Goal: Task Accomplishment & Management: Complete application form

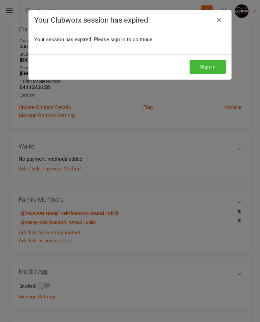
click at [212, 63] on button "Sign In" at bounding box center [207, 67] width 36 height 14
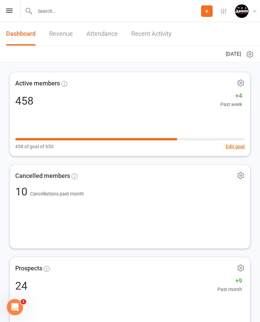
click at [209, 7] on button "Add" at bounding box center [206, 10] width 11 height 11
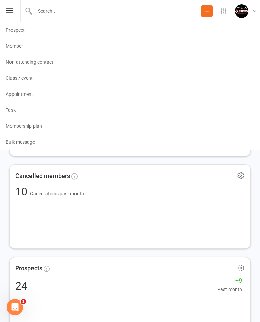
click at [39, 59] on link "Non-attending contact" at bounding box center [129, 62] width 259 height 16
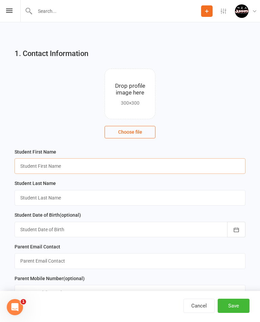
click at [28, 167] on input "text" at bounding box center [130, 166] width 230 height 16
type input "[PERSON_NAME]"
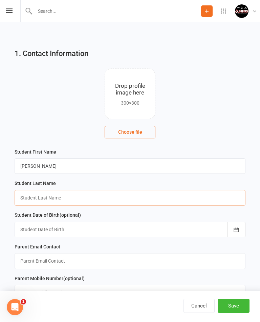
click at [29, 198] on input "text" at bounding box center [130, 198] width 230 height 16
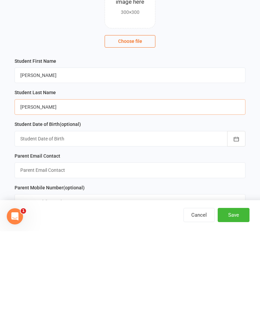
type input "[PERSON_NAME]"
click at [28, 222] on div at bounding box center [130, 230] width 230 height 16
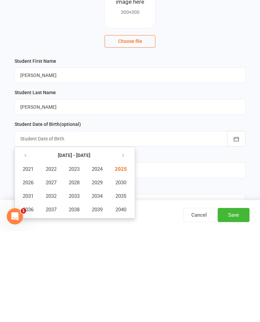
scroll to position [94, 0]
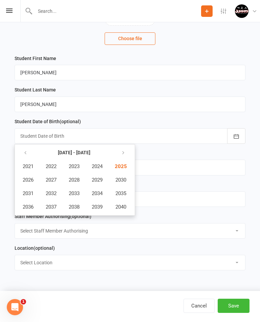
click at [24, 153] on icon "button" at bounding box center [25, 152] width 5 height 5
click at [22, 153] on button "button" at bounding box center [26, 153] width 15 height 12
click at [27, 181] on span "1986" at bounding box center [28, 180] width 11 height 6
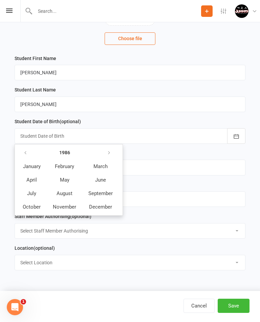
click at [27, 207] on span "October" at bounding box center [32, 207] width 18 height 6
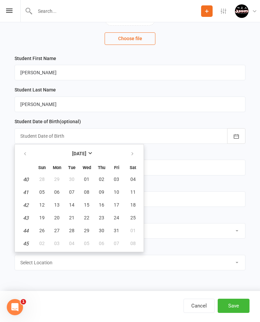
click at [86, 209] on button "15" at bounding box center [86, 205] width 14 height 12
type input "[DATE]"
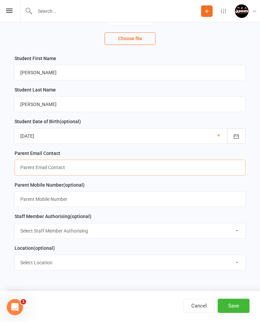
click at [25, 169] on input "text" at bounding box center [130, 168] width 230 height 16
type input "S"
type input "[EMAIL_ADDRESS][DOMAIN_NAME]"
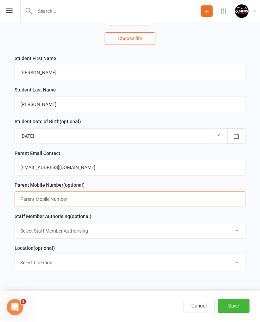
click at [29, 197] on input "text" at bounding box center [130, 200] width 230 height 16
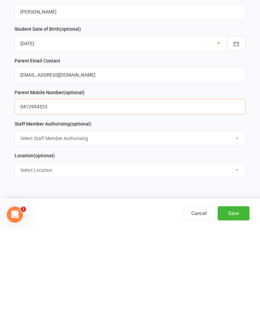
type input "0412994523"
click at [26, 224] on select "Select Staff Member Authorising Coach [PERSON_NAME] Coach [PERSON_NAME] Trampol…" at bounding box center [130, 231] width 230 height 15
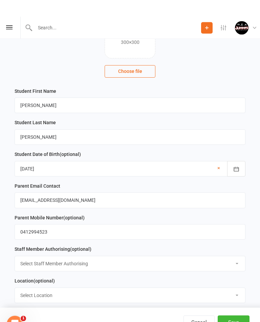
scroll to position [0, 0]
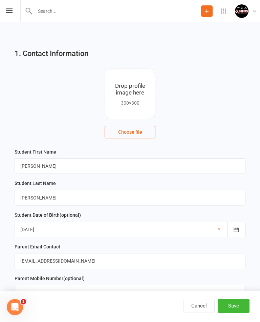
click at [237, 303] on button "Save" at bounding box center [233, 306] width 32 height 14
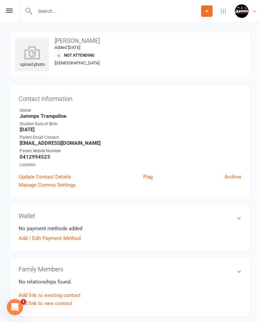
click at [210, 11] on button "Add" at bounding box center [206, 10] width 11 height 11
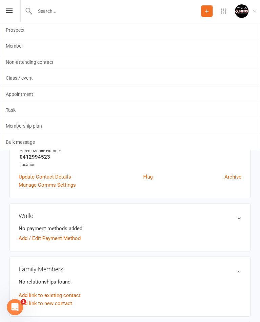
click at [22, 45] on link "Member" at bounding box center [129, 46] width 259 height 16
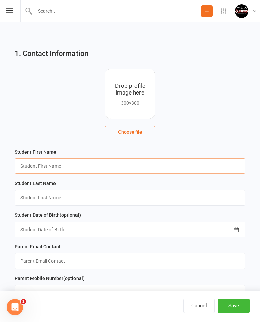
click at [31, 167] on input "text" at bounding box center [130, 166] width 230 height 16
type input "[PERSON_NAME]"
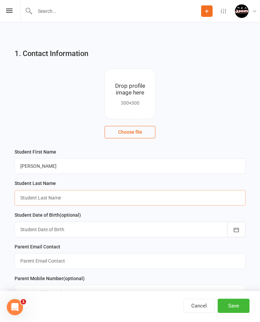
click at [24, 195] on input "text" at bounding box center [130, 198] width 230 height 16
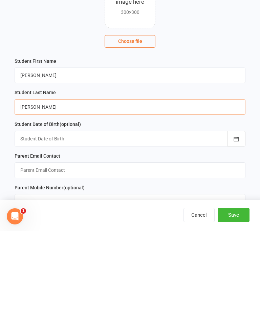
type input "[PERSON_NAME]"
click at [26, 222] on div at bounding box center [130, 230] width 230 height 16
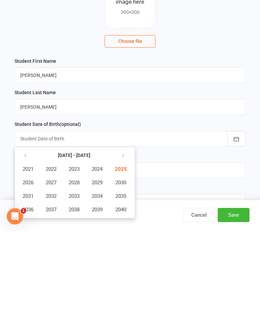
scroll to position [94, 0]
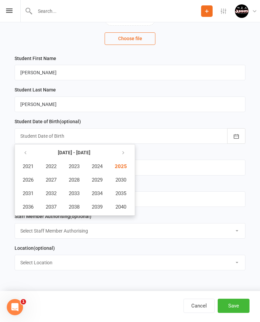
click at [22, 152] on button "button" at bounding box center [26, 153] width 15 height 12
click at [124, 148] on button "button" at bounding box center [122, 153] width 15 height 12
click at [21, 150] on button "button" at bounding box center [26, 153] width 15 height 12
click at [77, 206] on span "2018" at bounding box center [74, 207] width 11 height 6
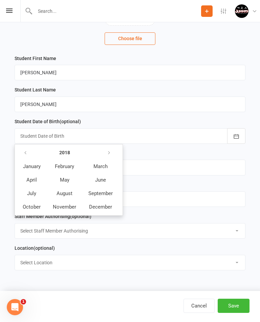
click at [32, 182] on span "April" at bounding box center [31, 180] width 10 height 6
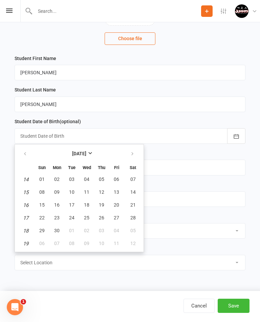
click at [116, 217] on span "27" at bounding box center [116, 217] width 5 height 5
type input "[DATE]"
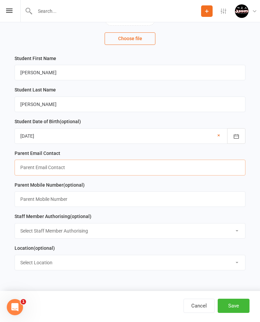
click at [23, 168] on input "text" at bounding box center [130, 168] width 230 height 16
type input "[EMAIL_ADDRESS][DOMAIN_NAME]"
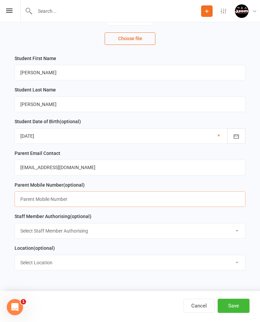
click at [27, 200] on input "text" at bounding box center [130, 200] width 230 height 16
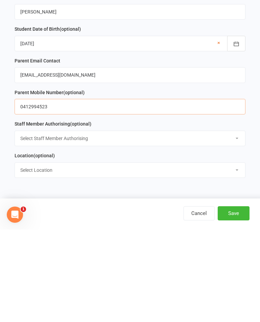
type input "0412994523"
click at [26, 224] on select "Select Staff Member Authorising Coach [PERSON_NAME] Coach [PERSON_NAME] Trampol…" at bounding box center [130, 231] width 230 height 15
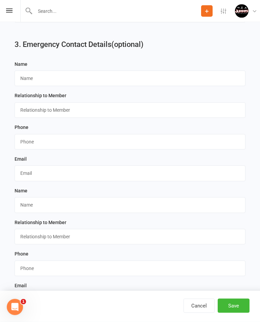
scroll to position [454, 0]
click at [33, 79] on input "text" at bounding box center [130, 78] width 230 height 16
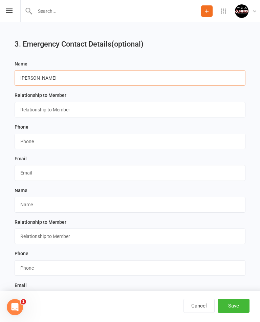
type input "[PERSON_NAME]"
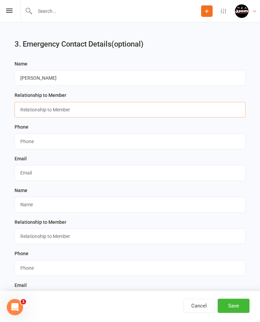
click at [23, 109] on input "text" at bounding box center [130, 110] width 230 height 16
type input "Mum"
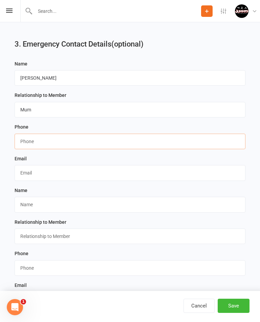
click at [23, 141] on input "string" at bounding box center [130, 142] width 230 height 16
type input "0412994523"
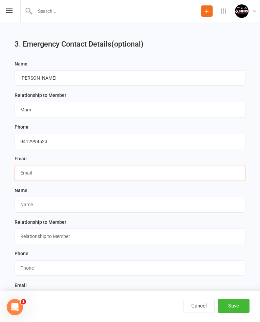
click at [28, 171] on input "text" at bounding box center [130, 173] width 230 height 16
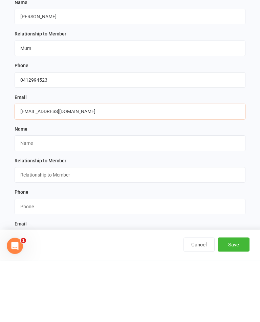
type input "[EMAIL_ADDRESS][DOMAIN_NAME]"
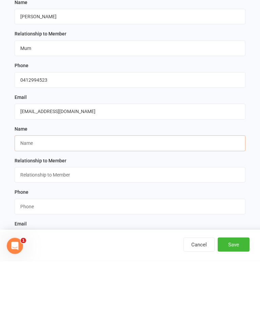
click at [23, 197] on input "text" at bounding box center [130, 205] width 230 height 16
type input "[PERSON_NAME]"
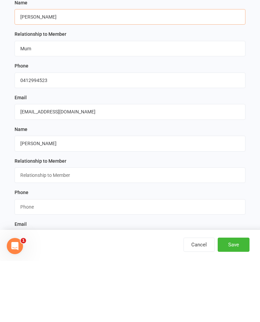
click at [54, 70] on input "[PERSON_NAME]" at bounding box center [130, 78] width 230 height 16
type input "[PERSON_NAME]"
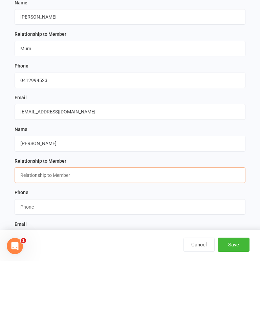
click at [25, 229] on input "text" at bounding box center [130, 237] width 230 height 16
type input "Dad"
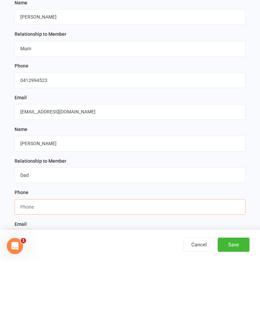
click at [26, 261] on input "string" at bounding box center [130, 269] width 230 height 16
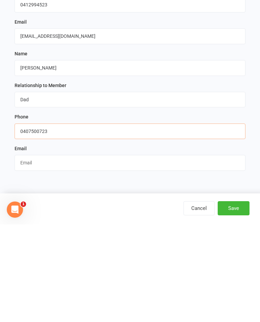
type input "0407500723"
click at [27, 253] on input "text" at bounding box center [130, 261] width 230 height 16
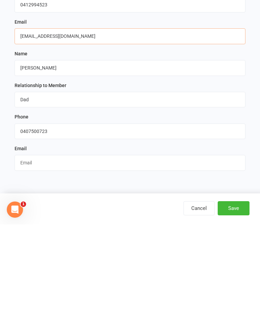
click at [64, 126] on input "[EMAIL_ADDRESS][DOMAIN_NAME]" at bounding box center [130, 134] width 230 height 16
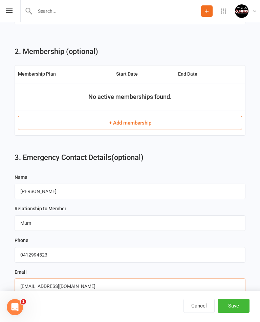
scroll to position [334, 0]
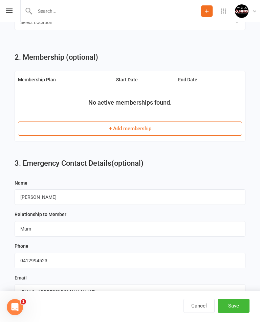
click at [142, 123] on button "+ Add membership" at bounding box center [130, 129] width 224 height 14
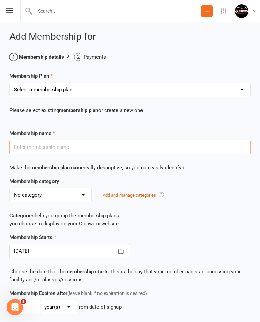
click at [157, 147] on input "text" at bounding box center [129, 147] width 241 height 14
type input "Br"
click at [235, 87] on select "Select a membership plan Create new Membership Plan Student Registration Fee - …" at bounding box center [130, 90] width 240 height 14
select select "4"
type input "1Hr Bronze - Upfront Payment"
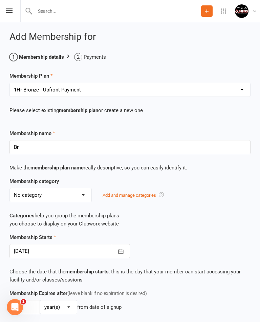
select select "10"
type input "10"
select select "1"
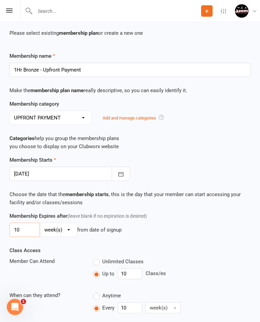
click at [26, 229] on input "10" at bounding box center [24, 230] width 30 height 14
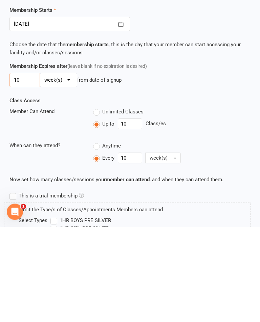
scroll to position [132, 0]
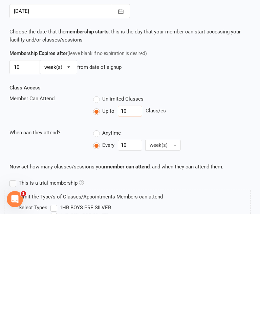
click at [136, 214] on input "10" at bounding box center [130, 219] width 24 height 11
click at [130, 214] on input "10" at bounding box center [130, 219] width 24 height 11
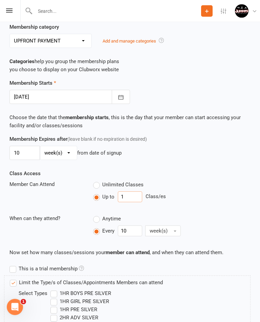
scroll to position [153, 0]
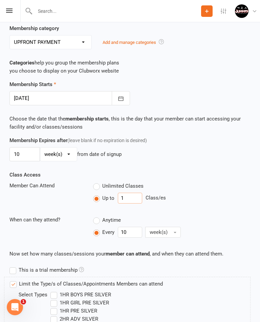
type input "1"
click at [126, 95] on button "button" at bounding box center [121, 98] width 18 height 14
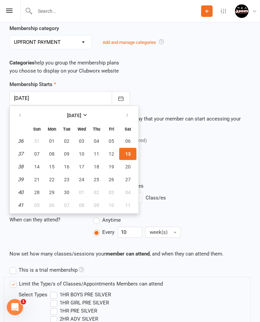
click at [20, 114] on icon "button" at bounding box center [20, 115] width 5 height 5
click at [18, 113] on icon "button" at bounding box center [20, 115] width 5 height 5
click at [54, 164] on span "14" at bounding box center [51, 166] width 5 height 5
type input "[DATE]"
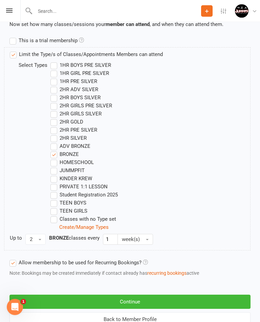
scroll to position [397, 0]
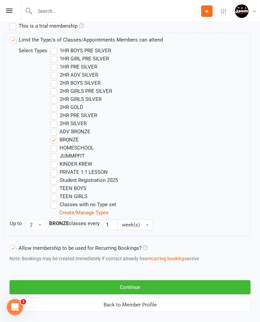
click at [170, 286] on button "Continue" at bounding box center [129, 287] width 241 height 14
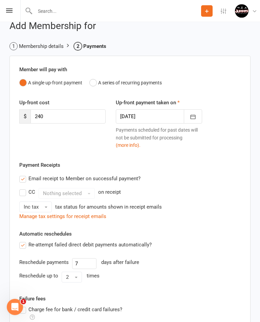
scroll to position [11, 0]
click at [64, 114] on input "240" at bounding box center [67, 116] width 75 height 14
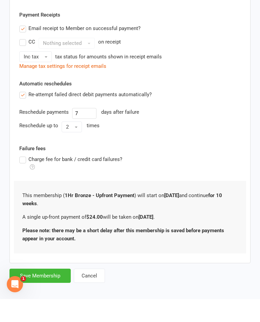
scroll to position [142, 0]
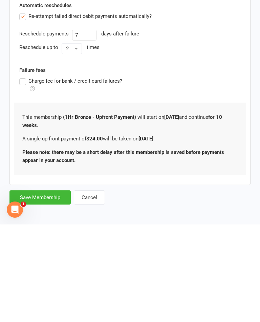
type input "24"
click at [47, 288] on button "Save Membership" at bounding box center [39, 295] width 61 height 14
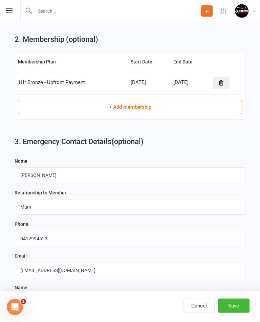
scroll to position [350, 0]
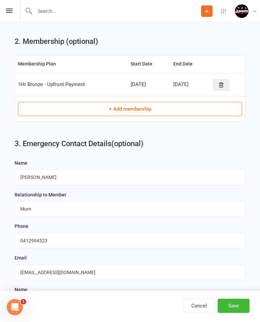
click at [147, 108] on button "+ Add membership" at bounding box center [130, 109] width 224 height 14
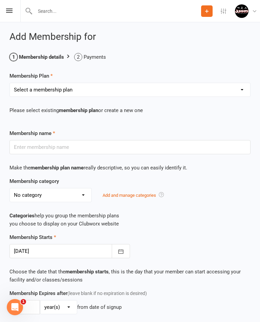
click at [74, 85] on select "Select a membership plan Create new Membership Plan Student Registration Fee - …" at bounding box center [130, 90] width 240 height 14
select select "1"
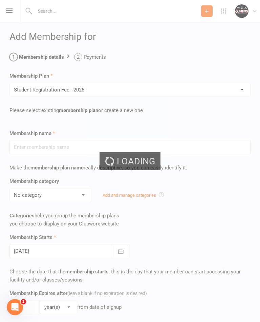
type input "Student Registration Fee - 2025"
select select "6"
type input "10"
select select "1"
type input "0"
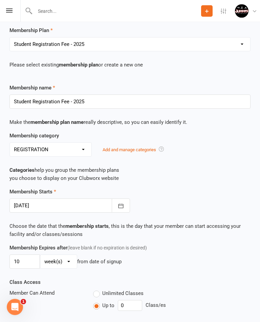
scroll to position [48, 0]
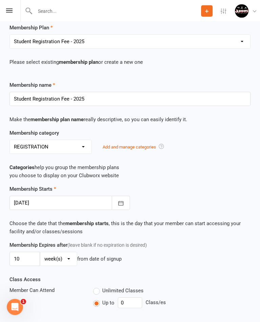
click at [125, 208] on button "button" at bounding box center [121, 203] width 18 height 14
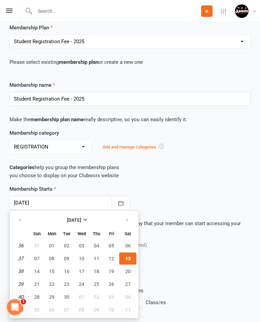
click at [126, 216] on button "button" at bounding box center [127, 220] width 15 height 12
click at [126, 257] on span "11" at bounding box center [127, 258] width 5 height 5
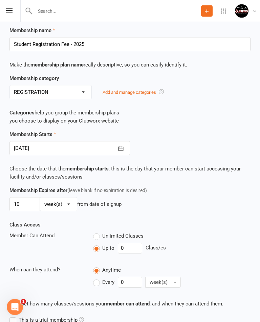
scroll to position [117, 0]
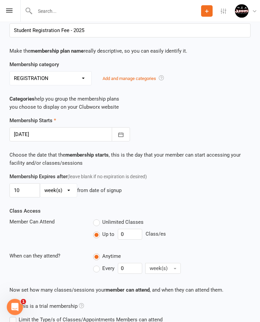
click at [126, 137] on button "button" at bounding box center [121, 135] width 18 height 14
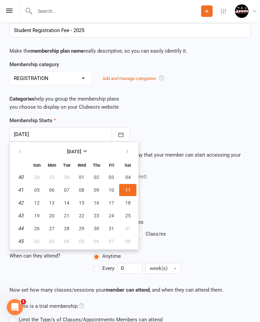
click at [21, 149] on icon "button" at bounding box center [20, 151] width 5 height 5
click at [23, 147] on button "button" at bounding box center [20, 152] width 15 height 12
click at [23, 149] on button "button" at bounding box center [20, 152] width 15 height 12
click at [21, 150] on icon "button" at bounding box center [20, 151] width 5 height 5
click at [22, 150] on icon "button" at bounding box center [20, 151] width 5 height 5
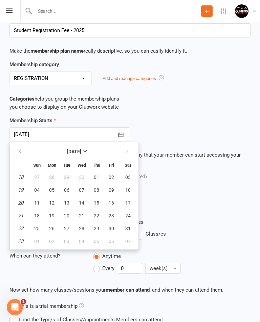
click at [23, 150] on button "button" at bounding box center [20, 152] width 15 height 12
click at [24, 149] on button "button" at bounding box center [20, 152] width 15 height 12
click at [25, 148] on button "button" at bounding box center [20, 152] width 15 height 12
click at [23, 149] on button "button" at bounding box center [20, 152] width 15 height 12
click at [80, 176] on span "01" at bounding box center [81, 177] width 5 height 5
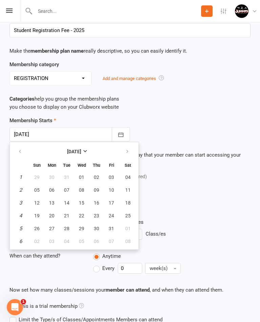
type input "[DATE]"
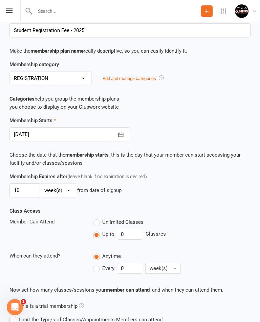
scroll to position [117, 0]
click at [27, 187] on input "10" at bounding box center [24, 191] width 30 height 14
type input "1"
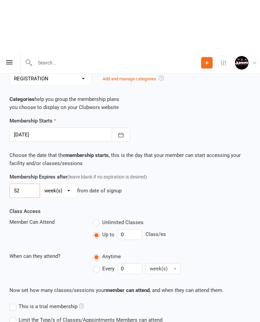
scroll to position [187, 0]
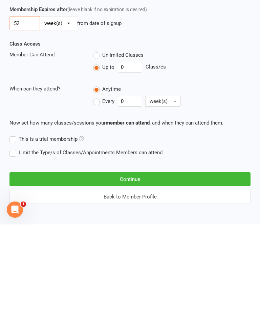
type input "52"
click at [154, 270] on button "Continue" at bounding box center [129, 277] width 241 height 14
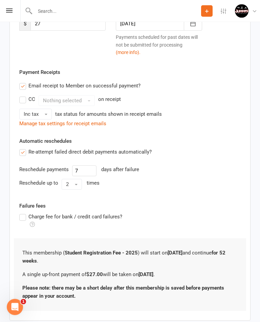
scroll to position [131, 0]
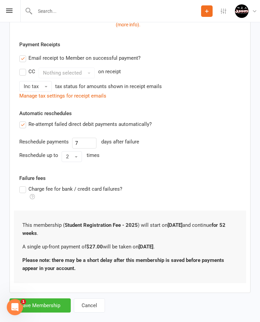
click at [52, 307] on button "Save Membership" at bounding box center [39, 306] width 61 height 14
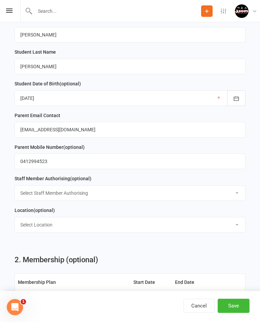
scroll to position [388, 0]
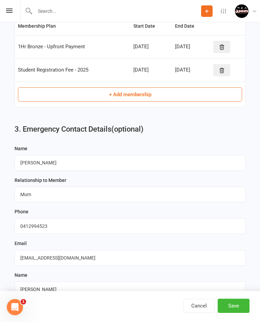
click at [238, 313] on button "Save" at bounding box center [233, 306] width 32 height 14
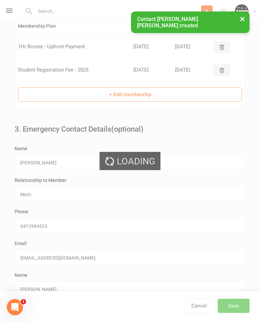
scroll to position [0, 0]
